Goal: Task Accomplishment & Management: Manage account settings

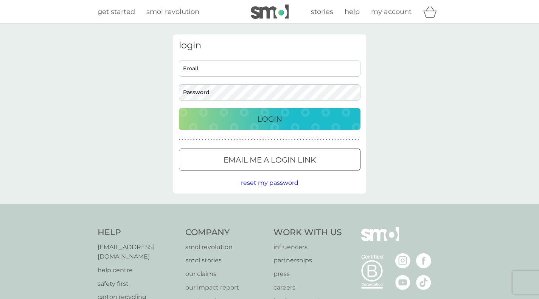
type input "meji137@hotmail.com"
click at [240, 121] on div "Login" at bounding box center [269, 119] width 166 height 12
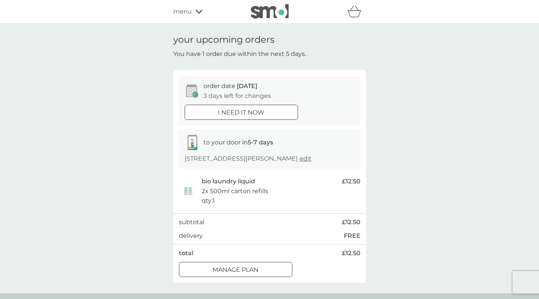
click at [250, 272] on p "Manage plan" at bounding box center [235, 270] width 46 height 10
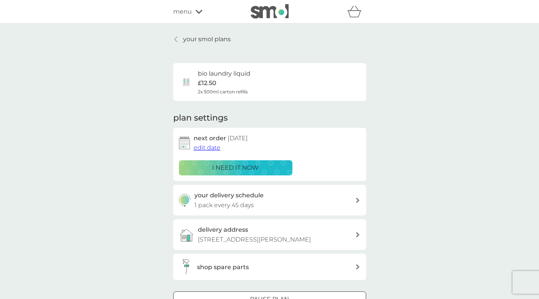
click at [204, 149] on span "edit date" at bounding box center [207, 147] width 27 height 7
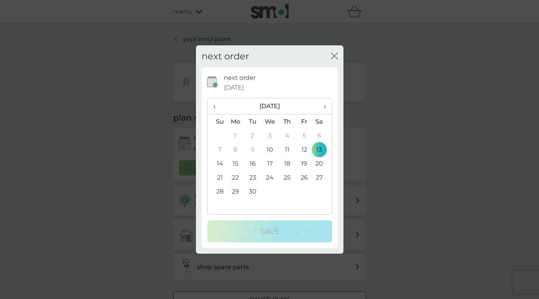
click at [333, 55] on icon "close" at bounding box center [332, 56] width 3 height 6
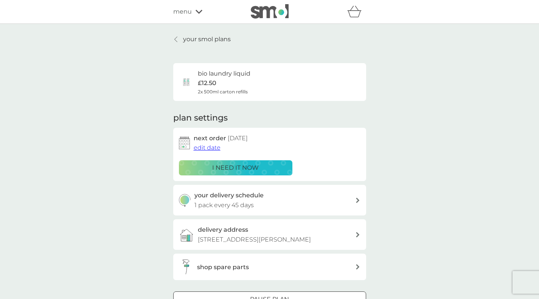
drag, startPoint x: 454, startPoint y: 76, endPoint x: 541, endPoint y: 71, distance: 87.8
click at [454, 76] on div "your smol plans bio laundry liquid £12.50 2x 500ml carton refills plan settings…" at bounding box center [269, 181] width 539 height 315
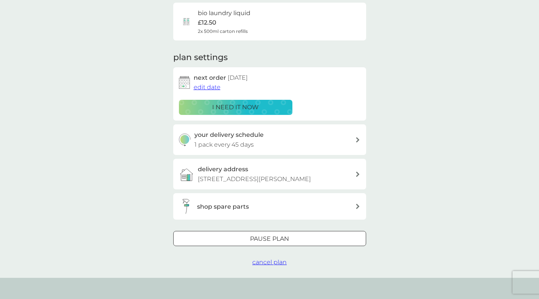
scroll to position [58, 0]
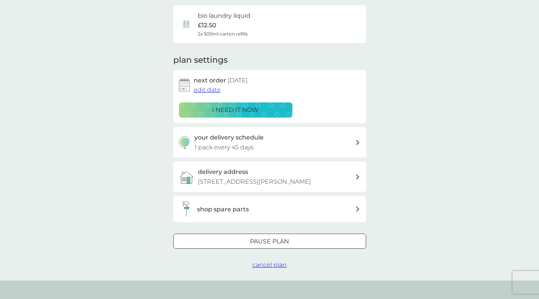
click at [356, 143] on icon at bounding box center [358, 142] width 4 height 5
select select "42"
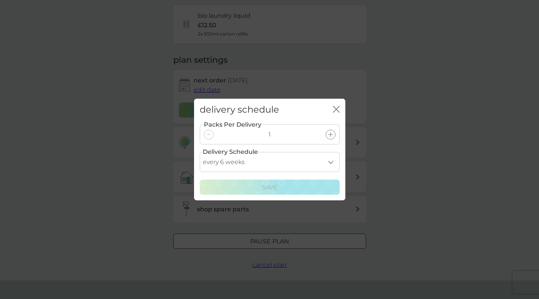
click at [410, 129] on div "delivery schedule close Packs Per Delivery 1 Delivery Schedule every 1 week eve…" at bounding box center [269, 149] width 539 height 299
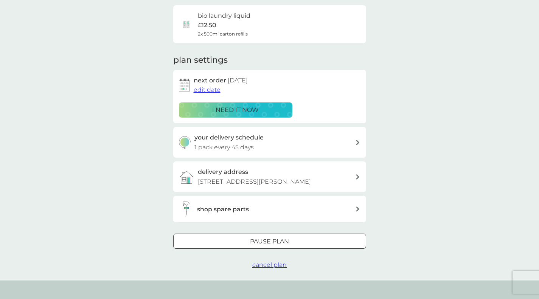
click at [209, 90] on span "edit date" at bounding box center [207, 89] width 27 height 7
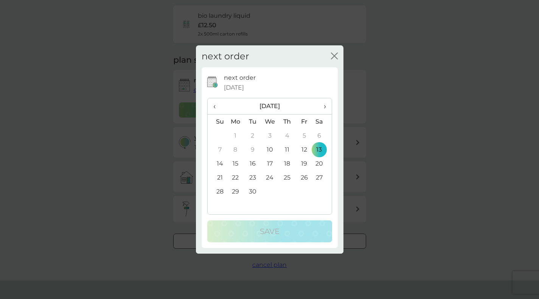
click at [317, 176] on td "27" at bounding box center [321, 178] width 19 height 14
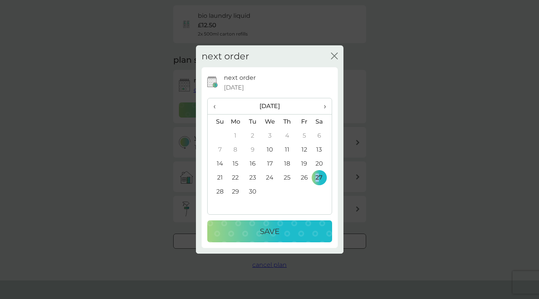
click at [302, 232] on div "Save" at bounding box center [270, 231] width 110 height 12
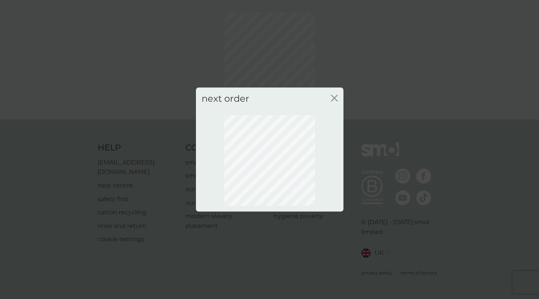
scroll to position [18, 0]
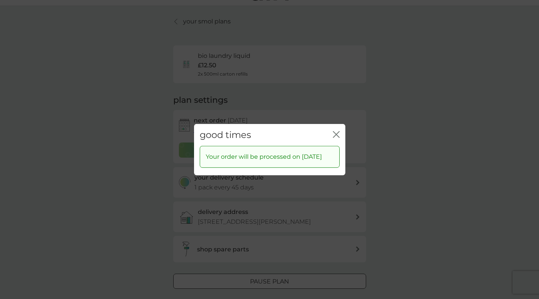
click at [335, 131] on icon "close" at bounding box center [336, 134] width 7 height 7
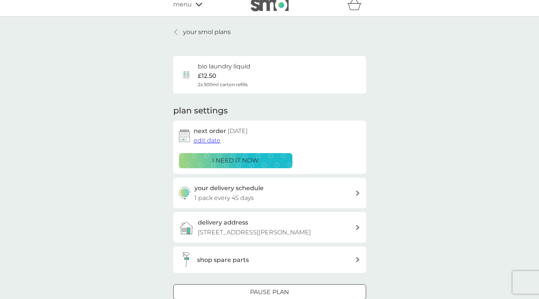
scroll to position [0, 0]
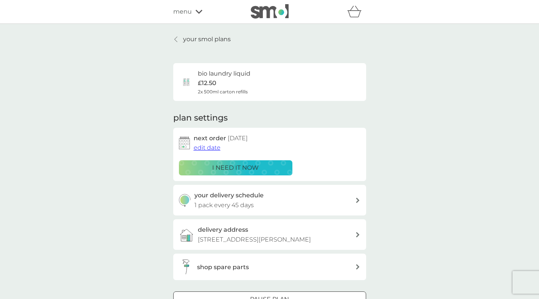
click at [175, 37] on icon at bounding box center [175, 39] width 3 height 6
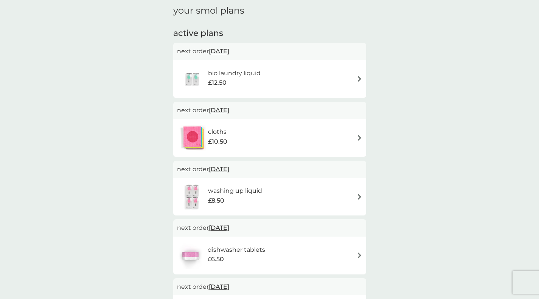
scroll to position [109, 0]
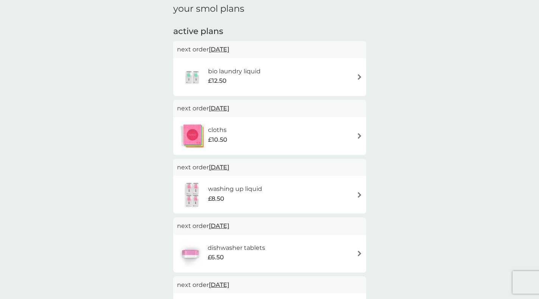
click at [359, 76] on img at bounding box center [360, 77] width 6 height 6
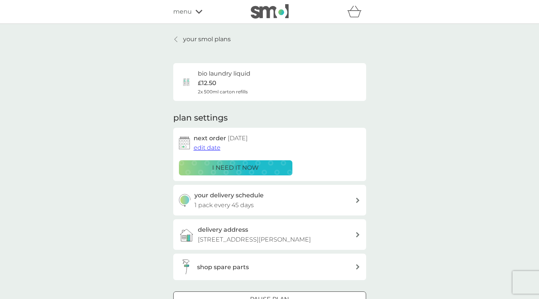
click at [211, 147] on span "edit date" at bounding box center [207, 147] width 27 height 7
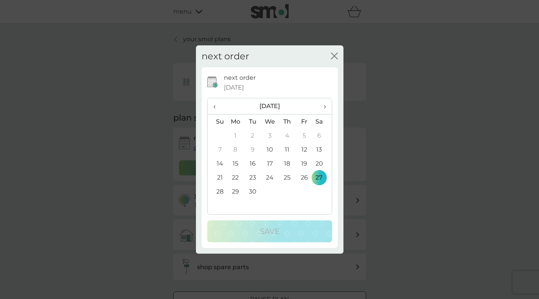
click at [234, 191] on td "29" at bounding box center [235, 191] width 17 height 14
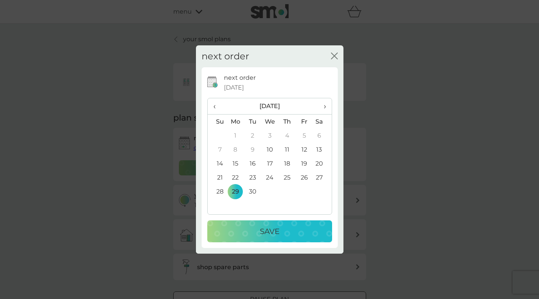
click at [282, 239] on button "Save" at bounding box center [269, 231] width 125 height 22
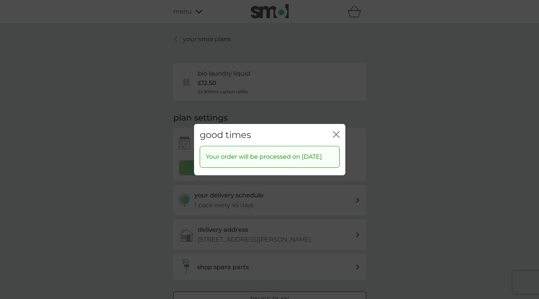
click at [333, 131] on icon "close" at bounding box center [336, 134] width 7 height 7
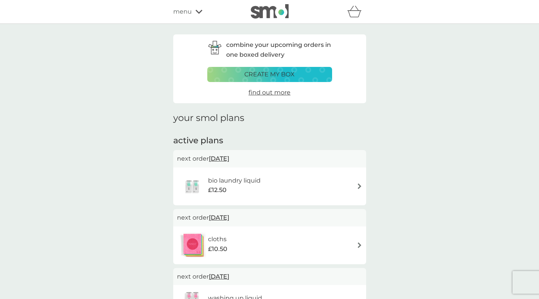
scroll to position [109, 0]
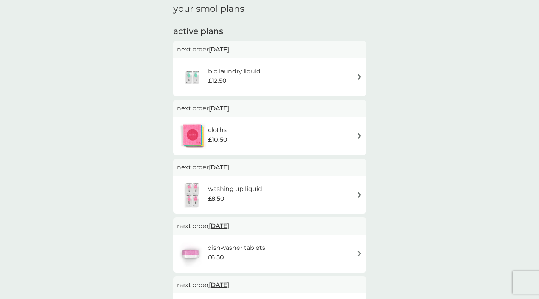
click at [356, 194] on div "washing up liquid £8.50" at bounding box center [269, 194] width 185 height 26
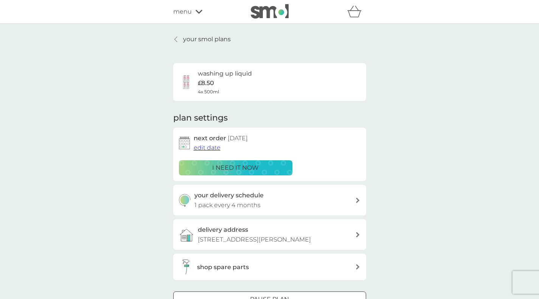
click at [212, 150] on span "edit date" at bounding box center [207, 147] width 27 height 7
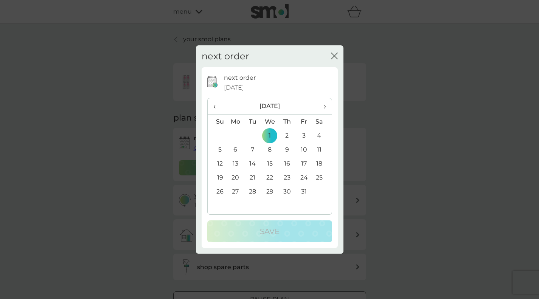
click at [214, 109] on span "‹" at bounding box center [217, 106] width 8 height 16
click at [237, 189] on td "29" at bounding box center [235, 191] width 17 height 14
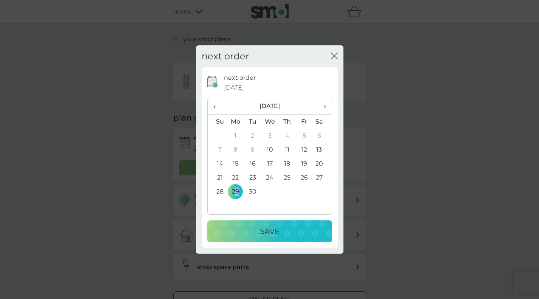
click at [268, 228] on p "Save" at bounding box center [270, 231] width 20 height 12
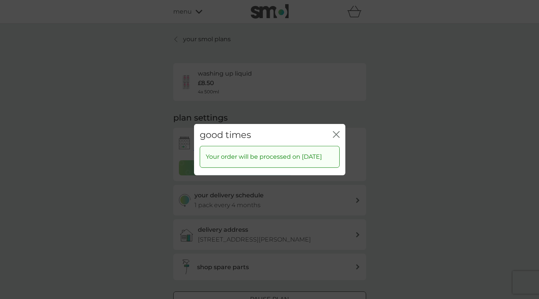
click at [337, 131] on icon "close" at bounding box center [336, 134] width 7 height 7
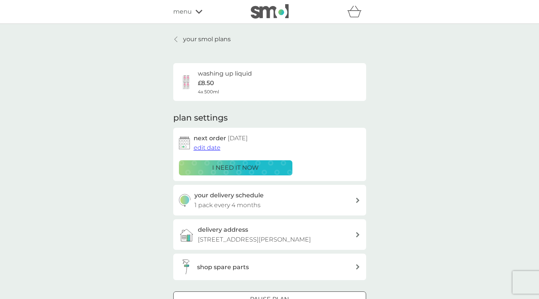
scroll to position [109, 0]
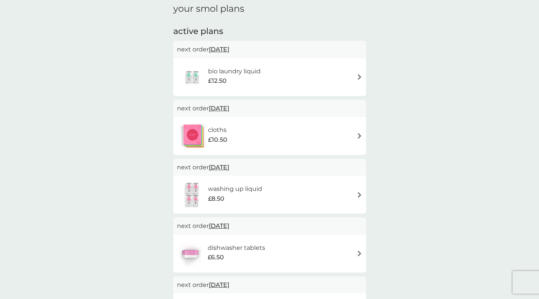
click at [357, 136] on img at bounding box center [360, 136] width 6 height 6
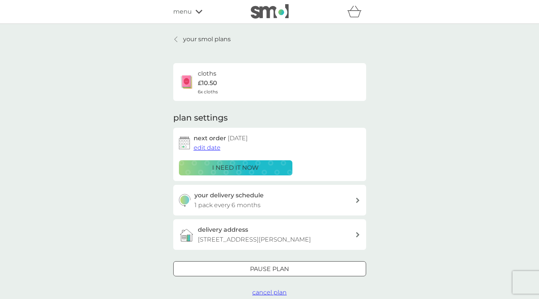
click at [211, 149] on span "edit date" at bounding box center [207, 147] width 27 height 7
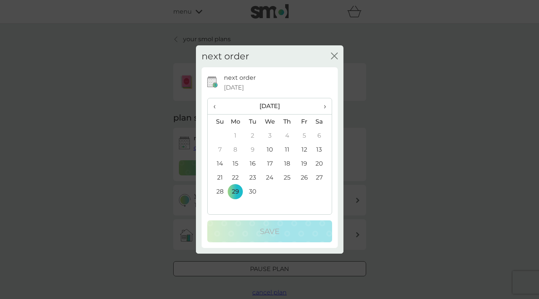
click at [323, 107] on span "›" at bounding box center [322, 106] width 8 height 16
click at [324, 107] on span "›" at bounding box center [322, 106] width 8 height 16
click at [218, 205] on td "30" at bounding box center [217, 205] width 19 height 14
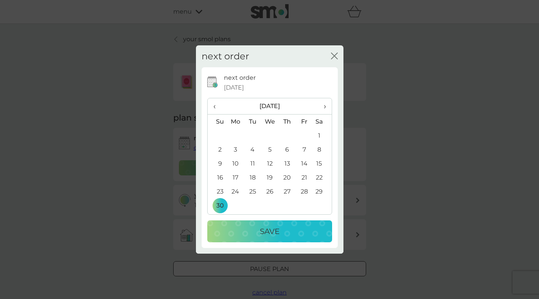
click at [288, 228] on div "Save" at bounding box center [270, 231] width 110 height 12
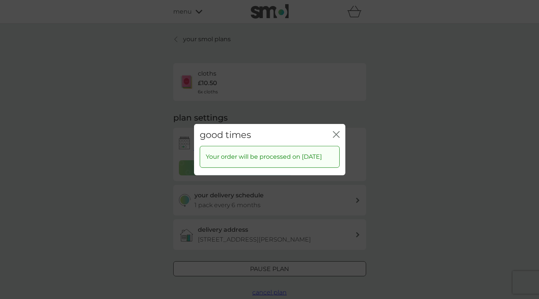
click at [335, 131] on icon "close" at bounding box center [336, 134] width 7 height 7
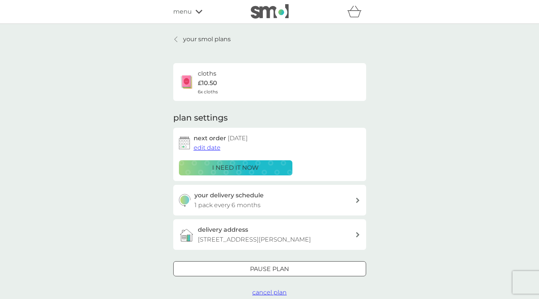
click at [176, 39] on icon at bounding box center [175, 39] width 3 height 6
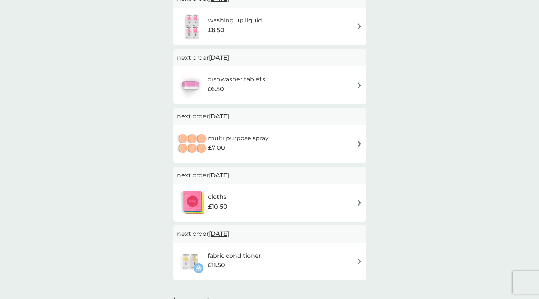
scroll to position [223, 0]
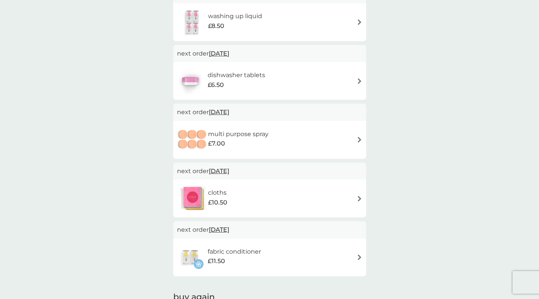
click at [360, 197] on img at bounding box center [360, 199] width 6 height 6
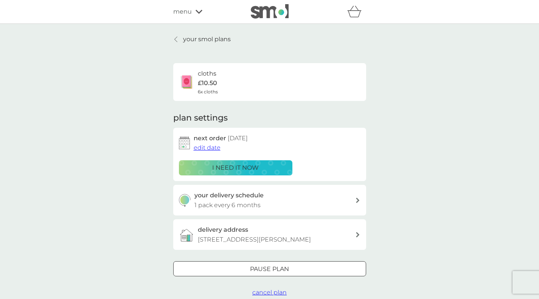
click at [205, 149] on span "edit date" at bounding box center [207, 147] width 27 height 7
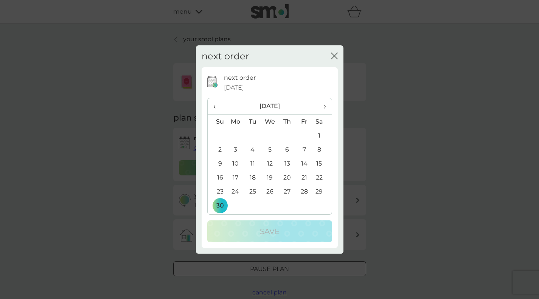
click at [324, 105] on span "›" at bounding box center [322, 106] width 8 height 16
click at [235, 134] on td "1" at bounding box center [235, 136] width 17 height 14
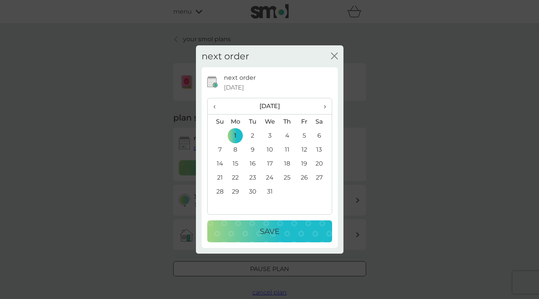
click at [289, 233] on div "Save" at bounding box center [270, 231] width 110 height 12
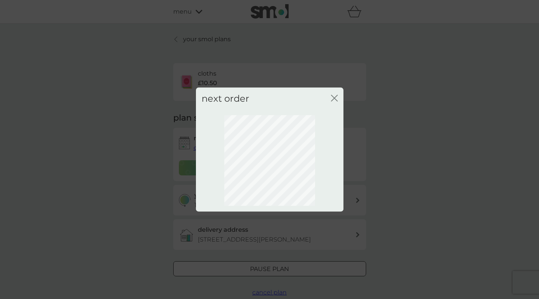
click at [334, 98] on icon "close" at bounding box center [335, 98] width 3 height 6
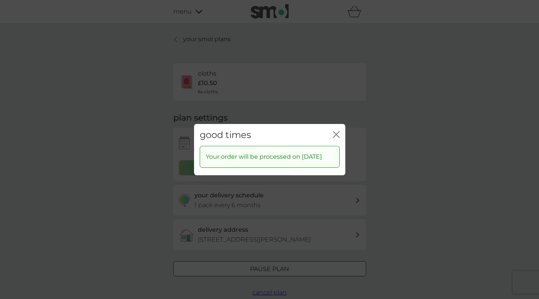
click at [333, 131] on icon "close" at bounding box center [336, 134] width 7 height 7
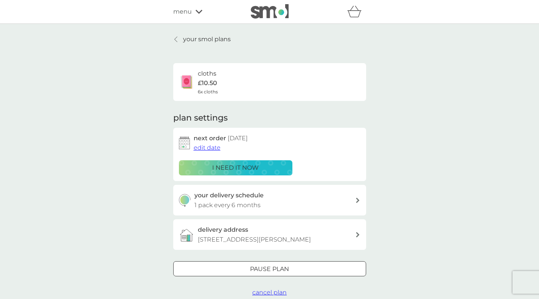
click at [179, 38] on link "your smol plans" at bounding box center [201, 39] width 57 height 10
